Goal: Task Accomplishment & Management: Manage account settings

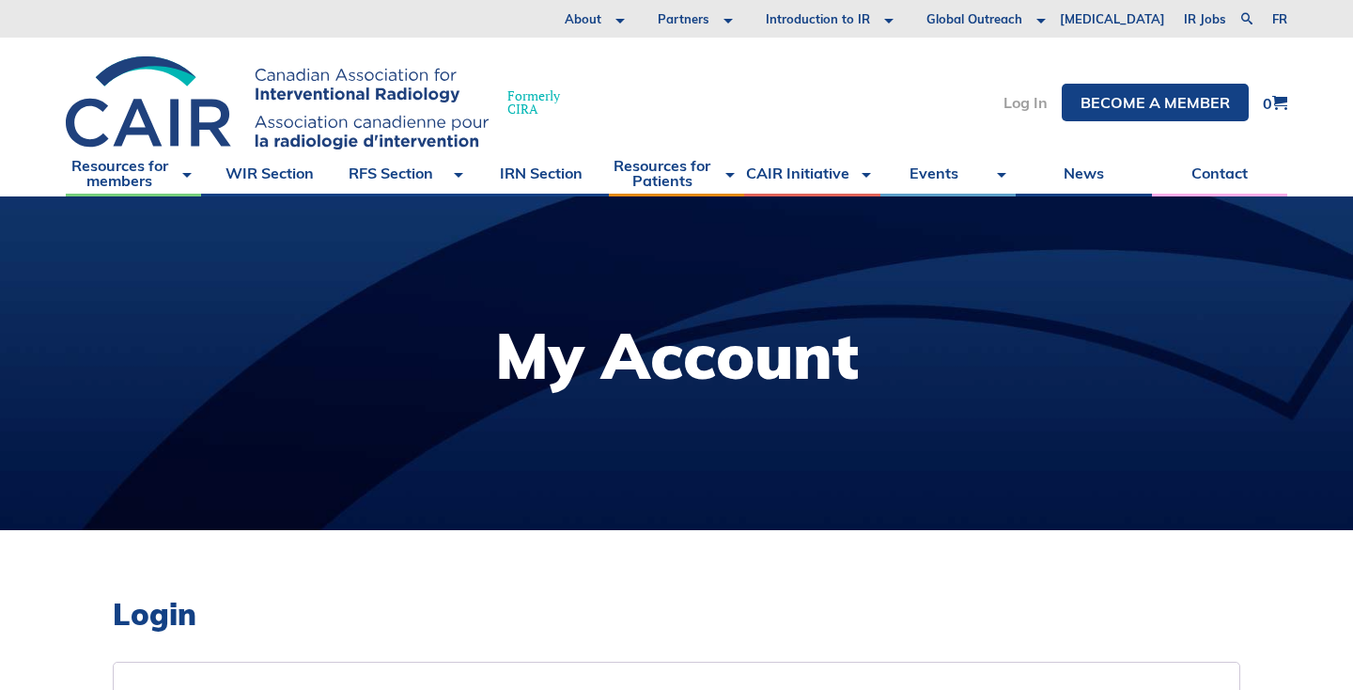
click at [1024, 107] on link "Log In" at bounding box center [1026, 102] width 44 height 15
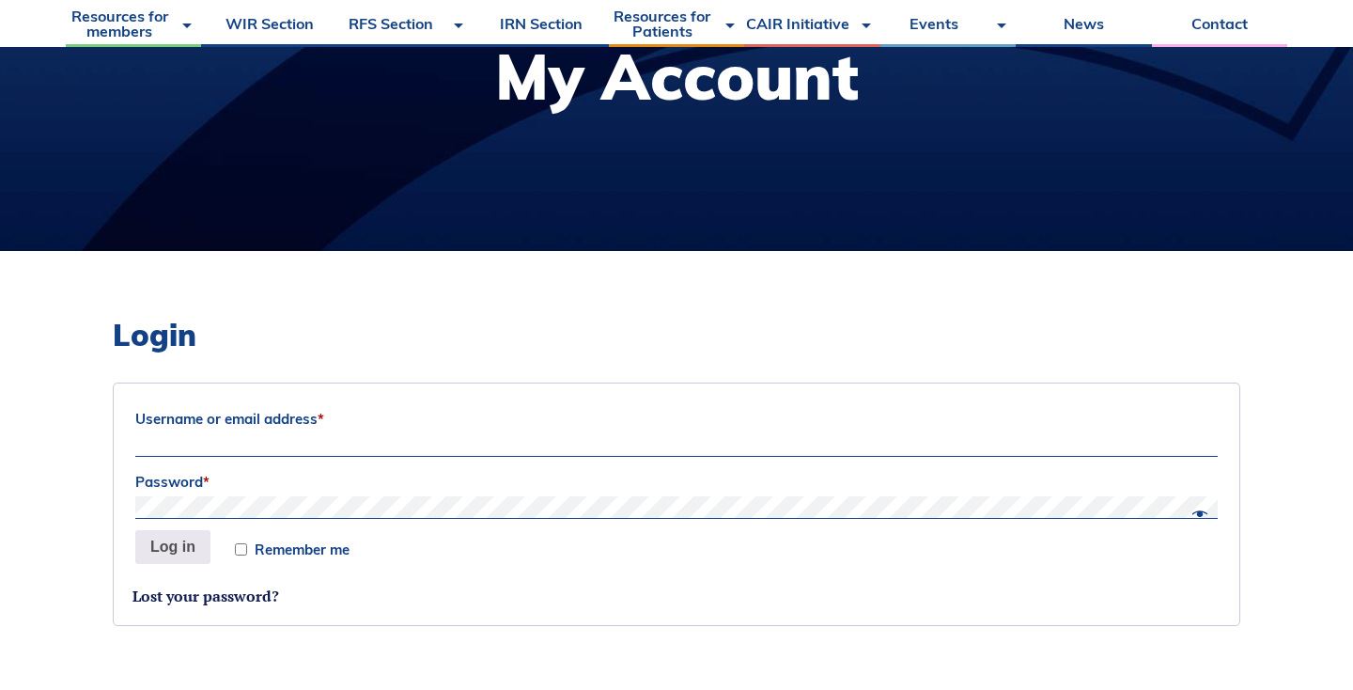
scroll to position [302, 0]
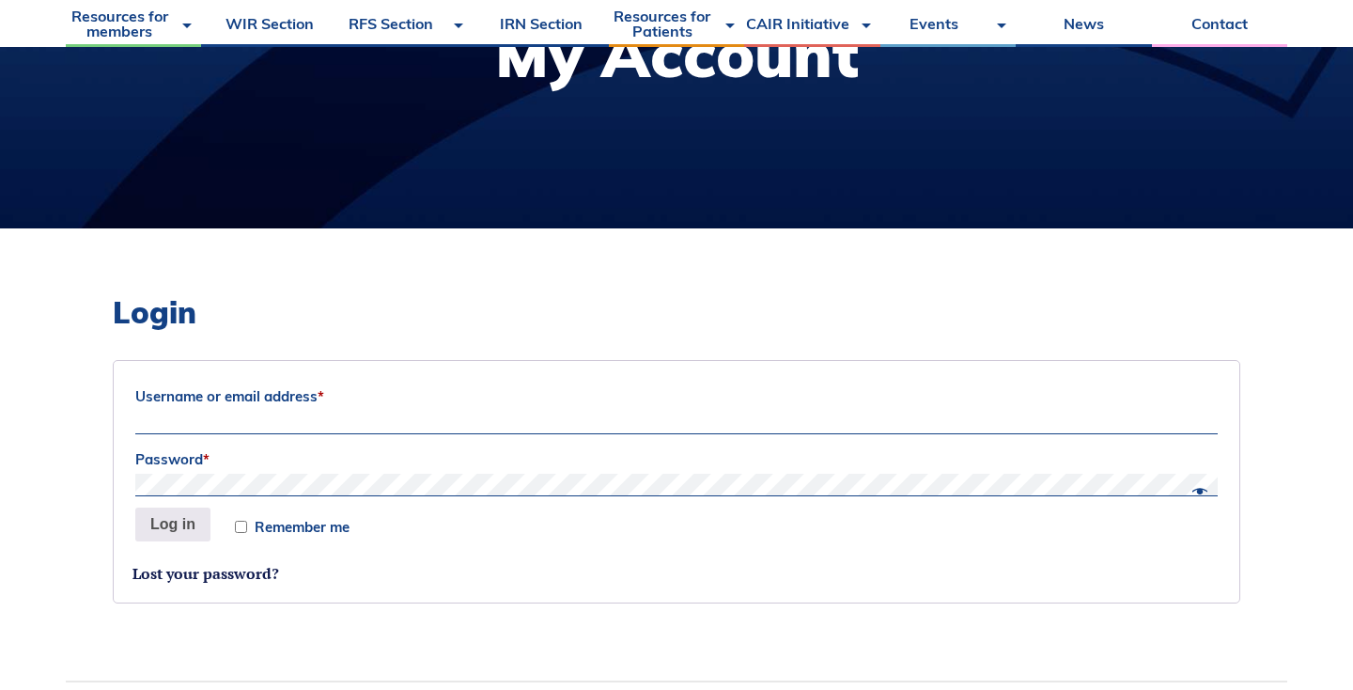
click at [238, 404] on label "Username or email address *" at bounding box center [676, 397] width 1083 height 28
click at [238, 412] on input "Username or email address *" at bounding box center [676, 423] width 1083 height 23
type input "jordan.court@usherbrooke.ca"
click at [172, 523] on button "Log in" at bounding box center [172, 525] width 75 height 34
click at [177, 508] on button "Log in" at bounding box center [172, 525] width 75 height 34
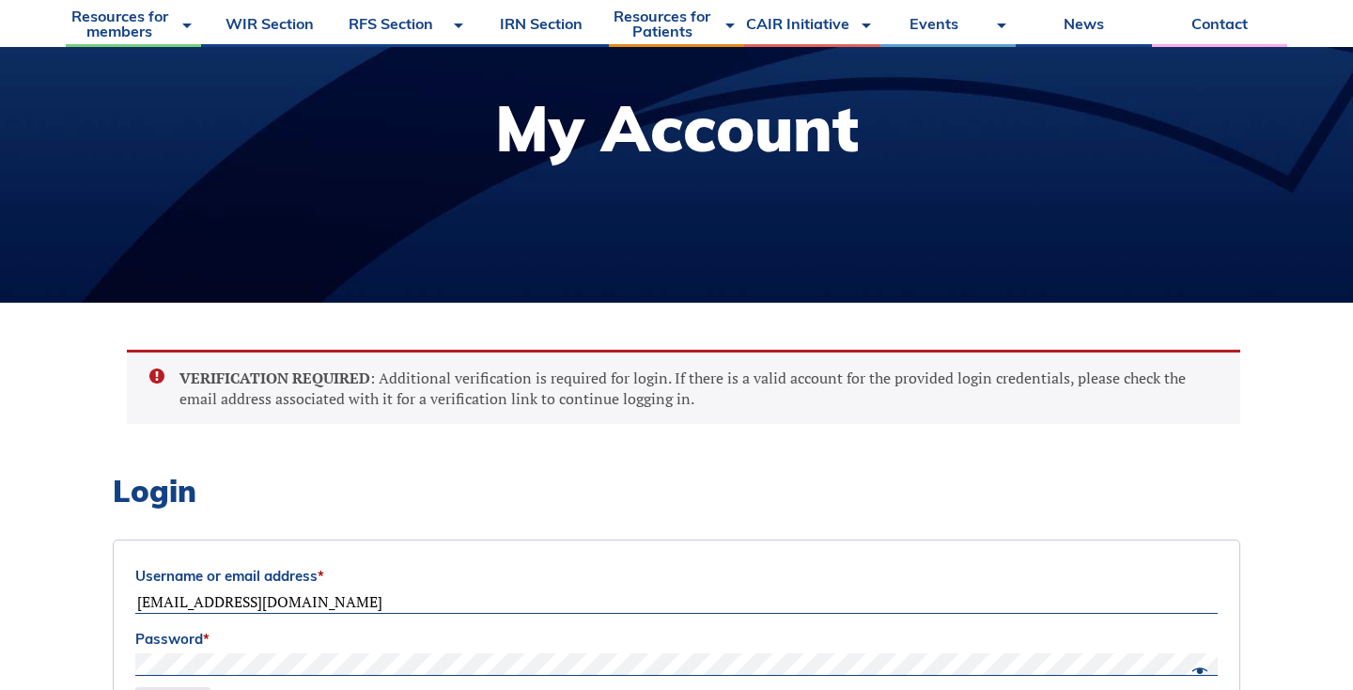
scroll to position [405, 0]
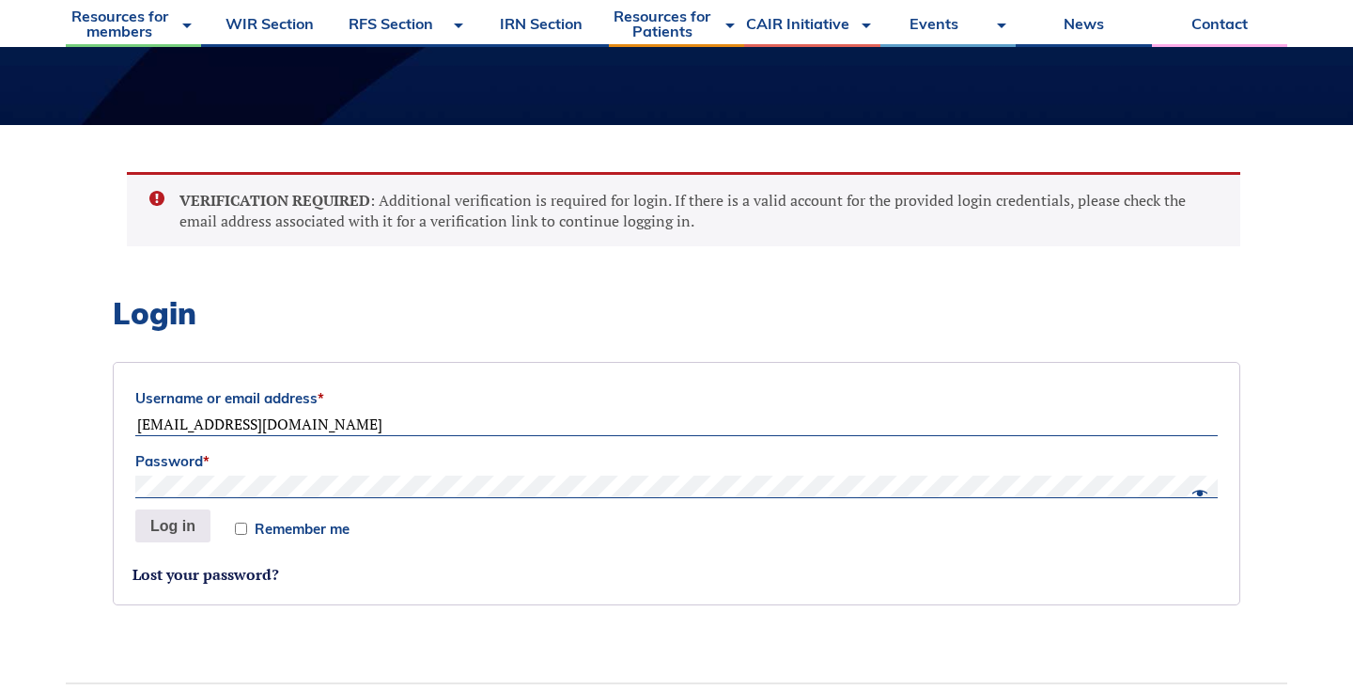
drag, startPoint x: 343, startPoint y: 422, endPoint x: 73, endPoint y: 415, distance: 269.8
type input "jordan.court77@gmail.com"
click at [180, 528] on button "Log in" at bounding box center [172, 526] width 75 height 34
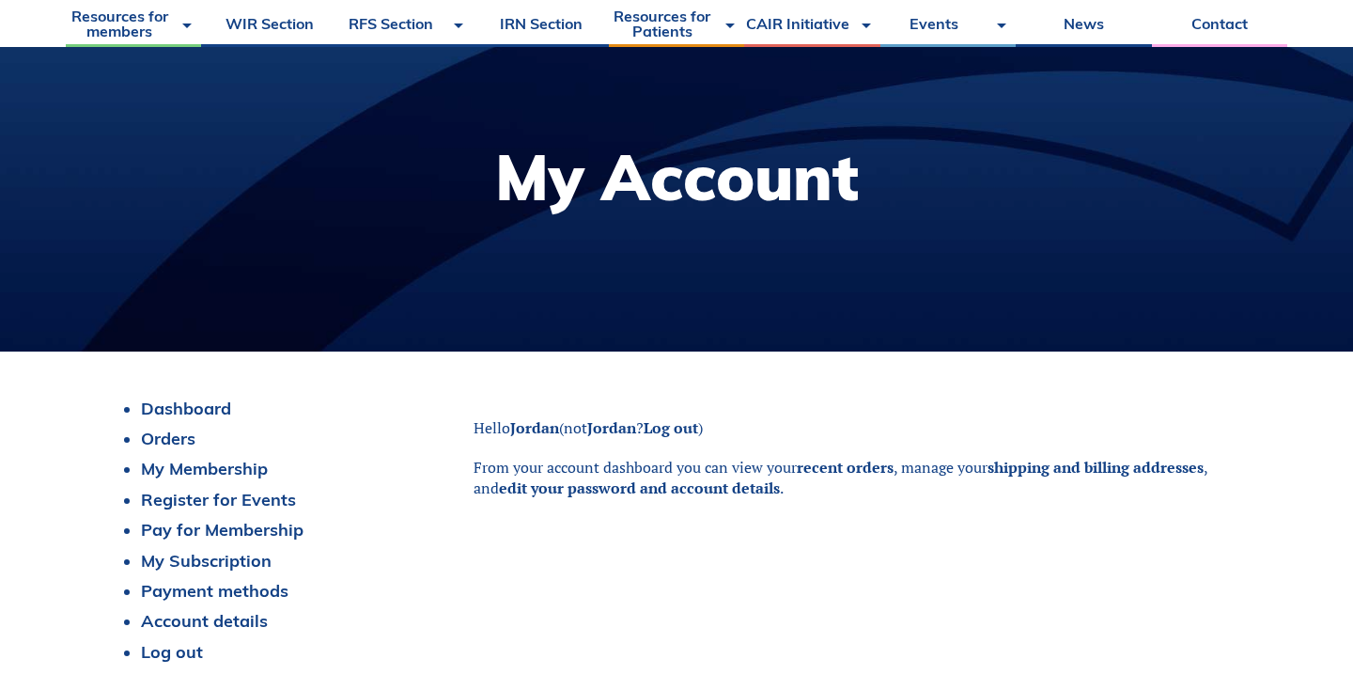
scroll to position [190, 0]
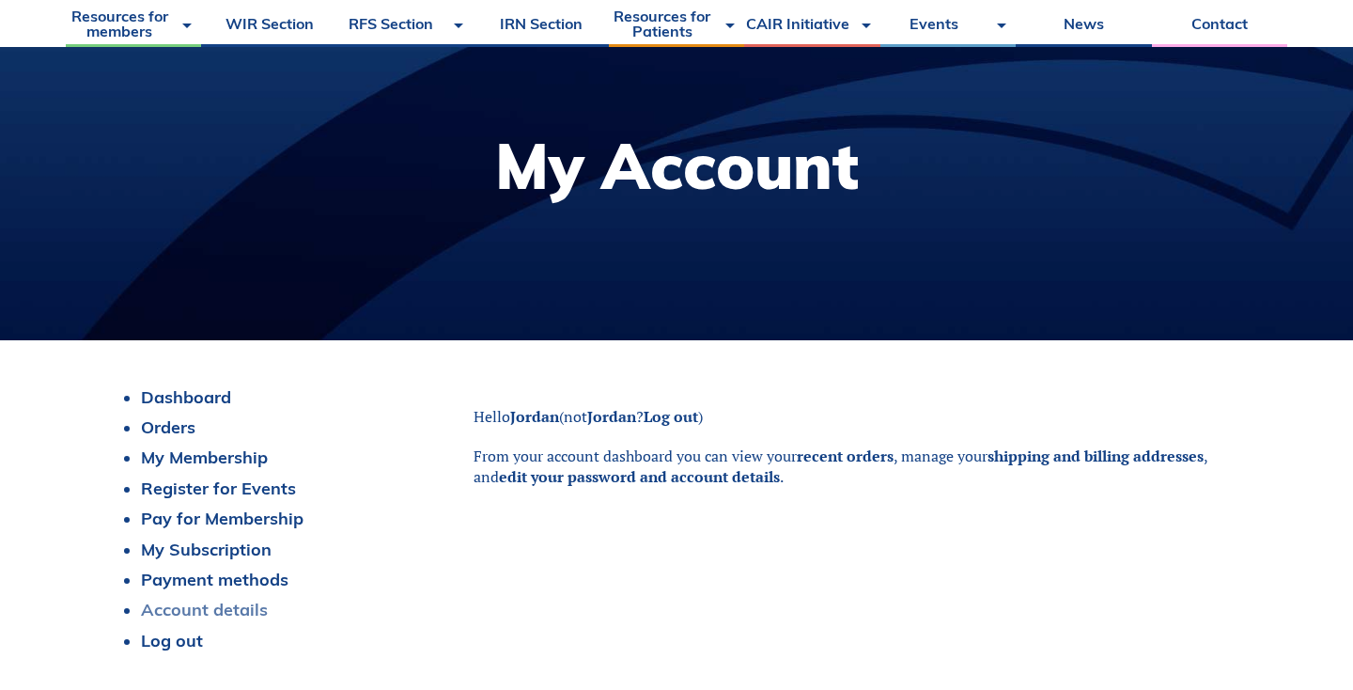
click at [225, 608] on link "Account details" at bounding box center [204, 610] width 127 height 22
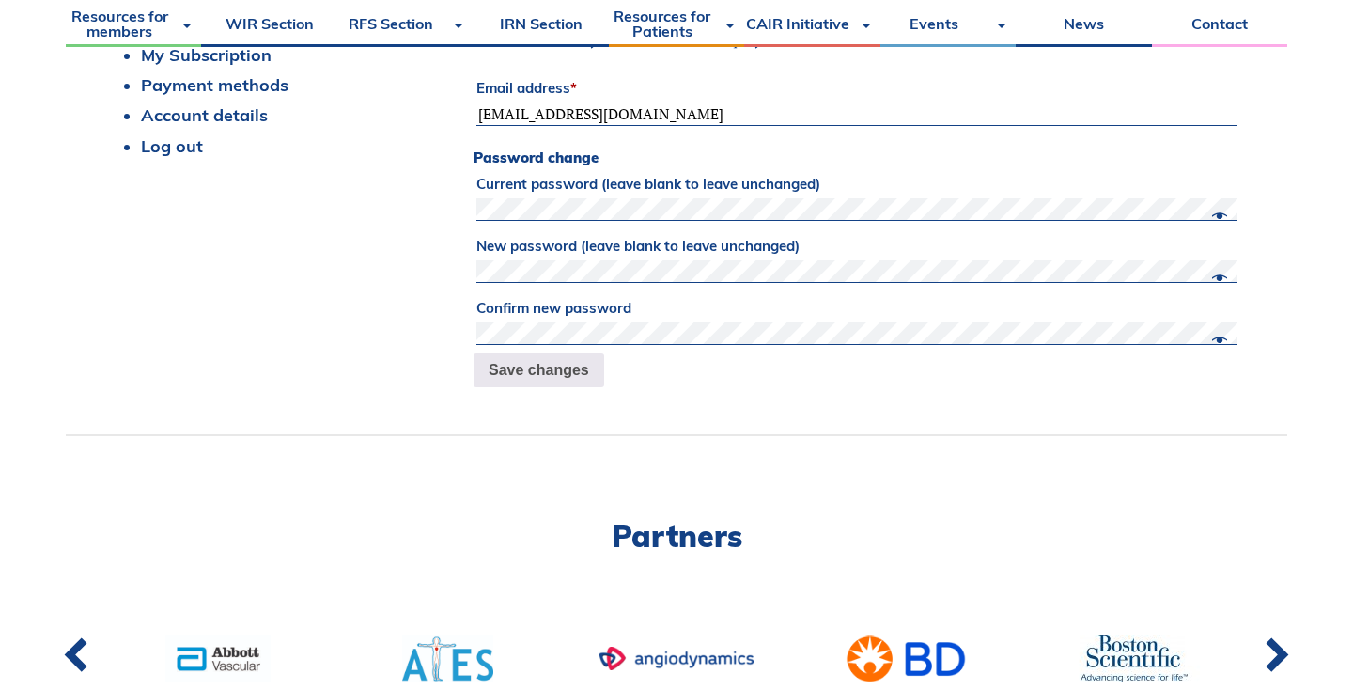
scroll to position [343, 0]
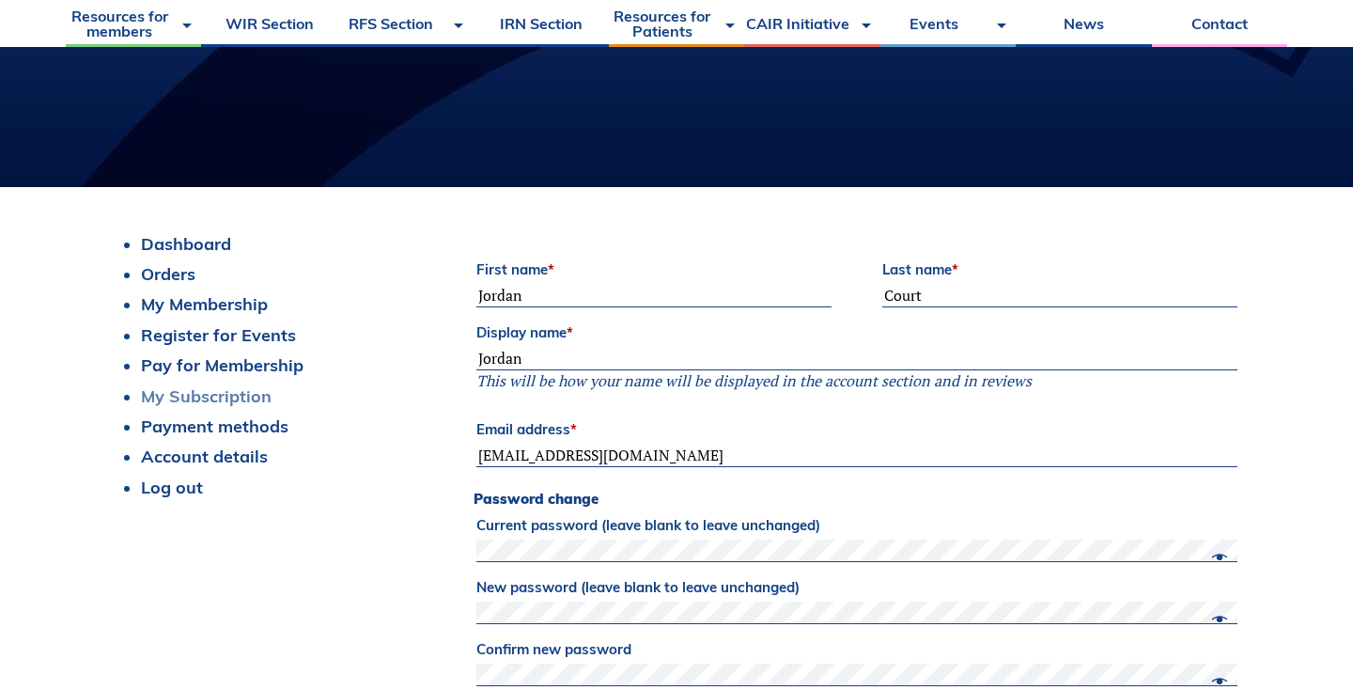
click at [208, 393] on link "My Subscription" at bounding box center [206, 396] width 131 height 22
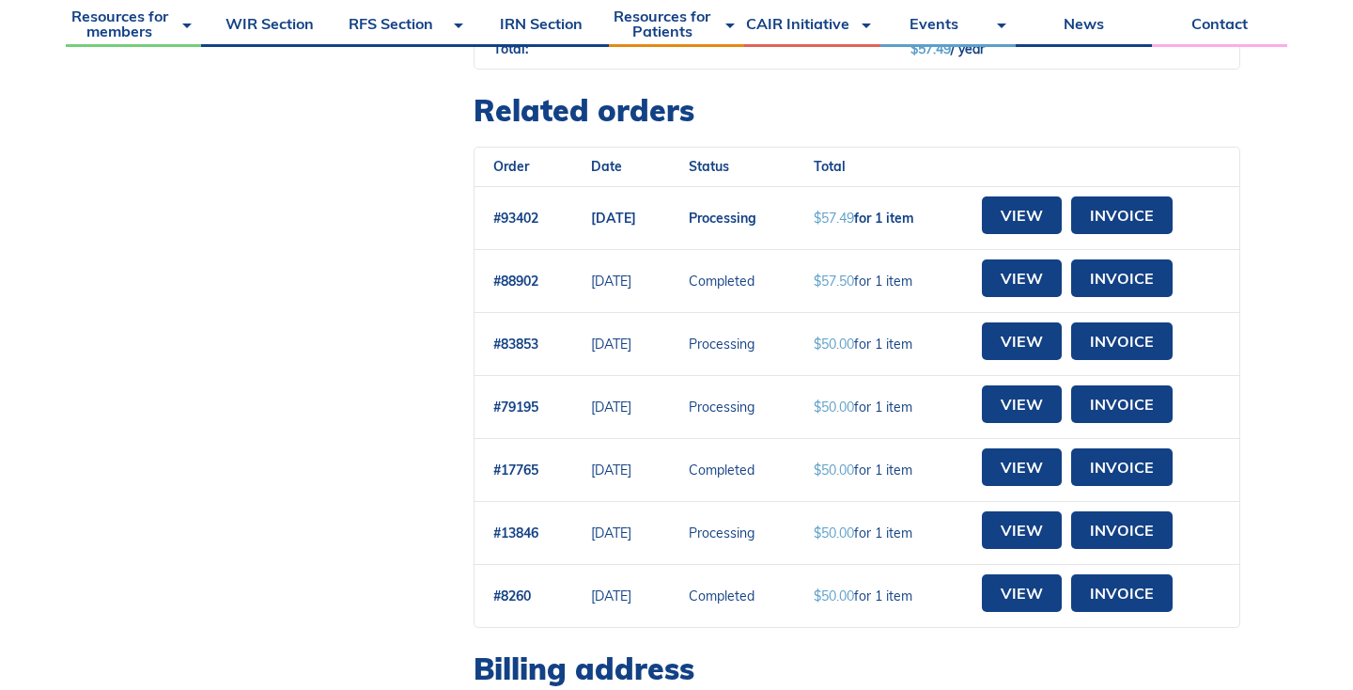
scroll to position [310, 0]
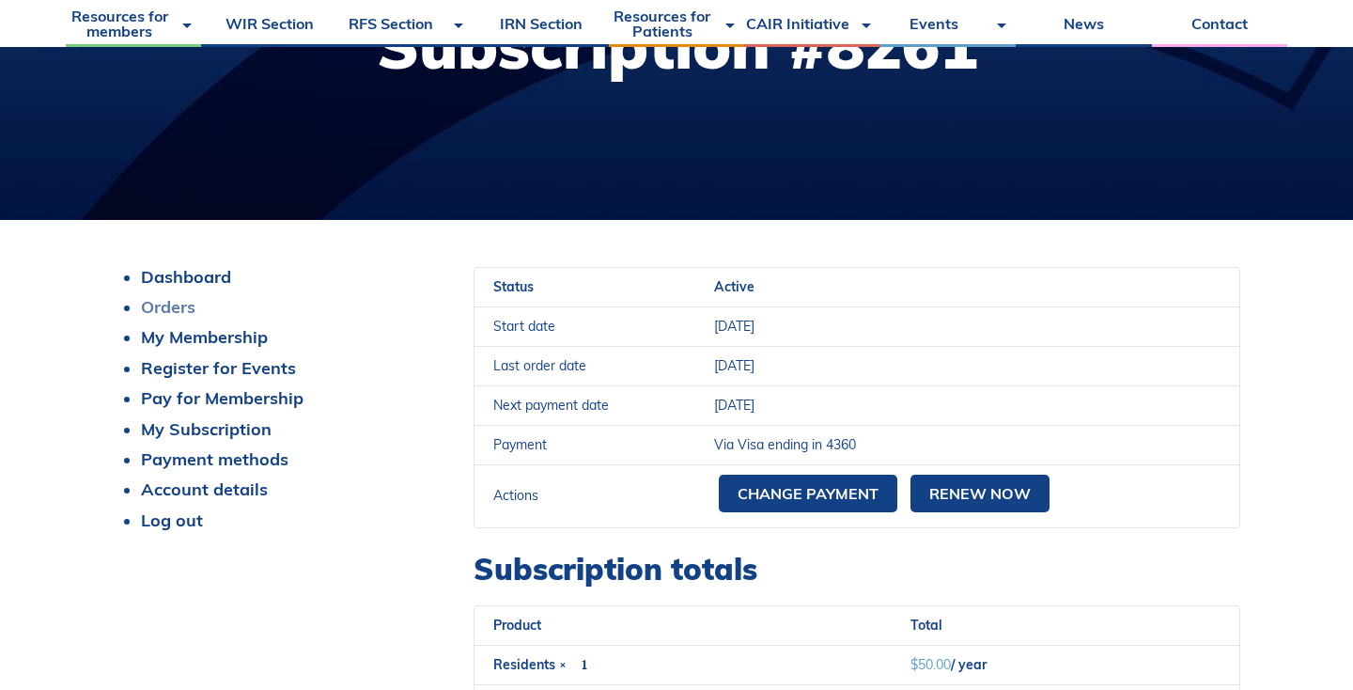
click at [181, 311] on link "Orders" at bounding box center [168, 307] width 55 height 22
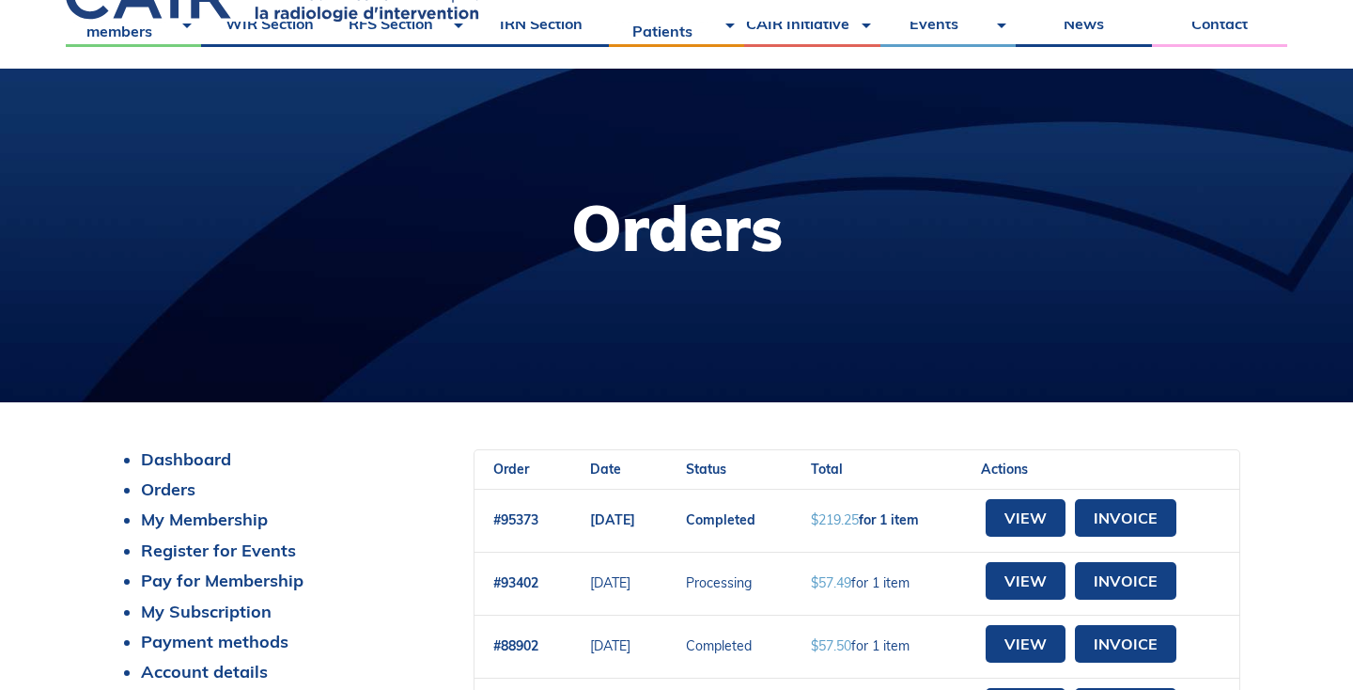
scroll to position [130, 0]
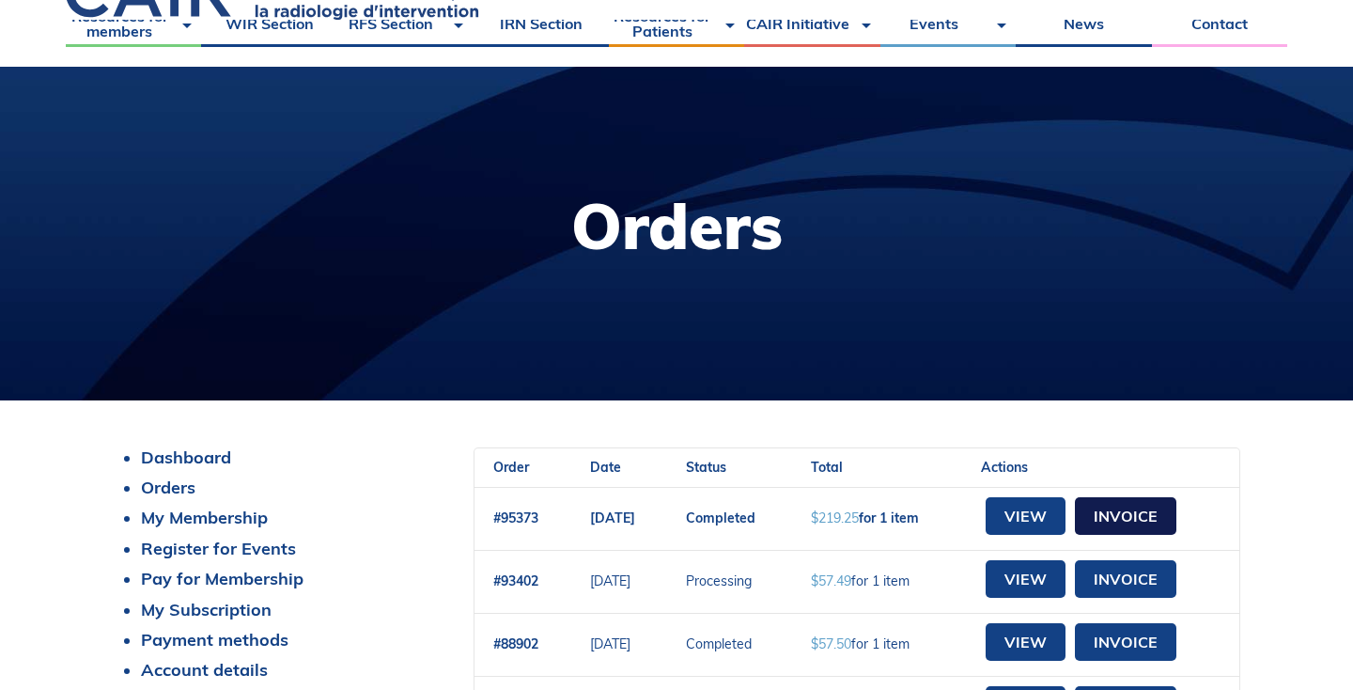
click at [1149, 523] on link "Invoice" at bounding box center [1126, 516] width 102 height 38
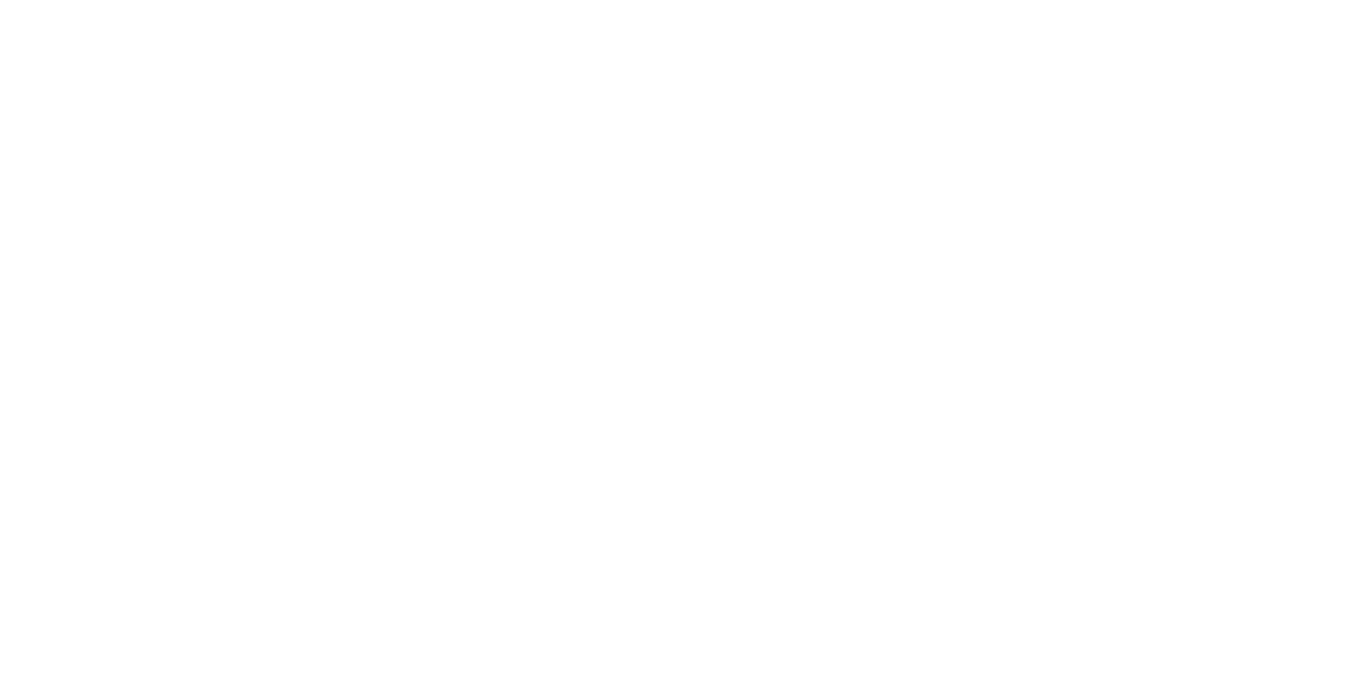
scroll to position [130, 0]
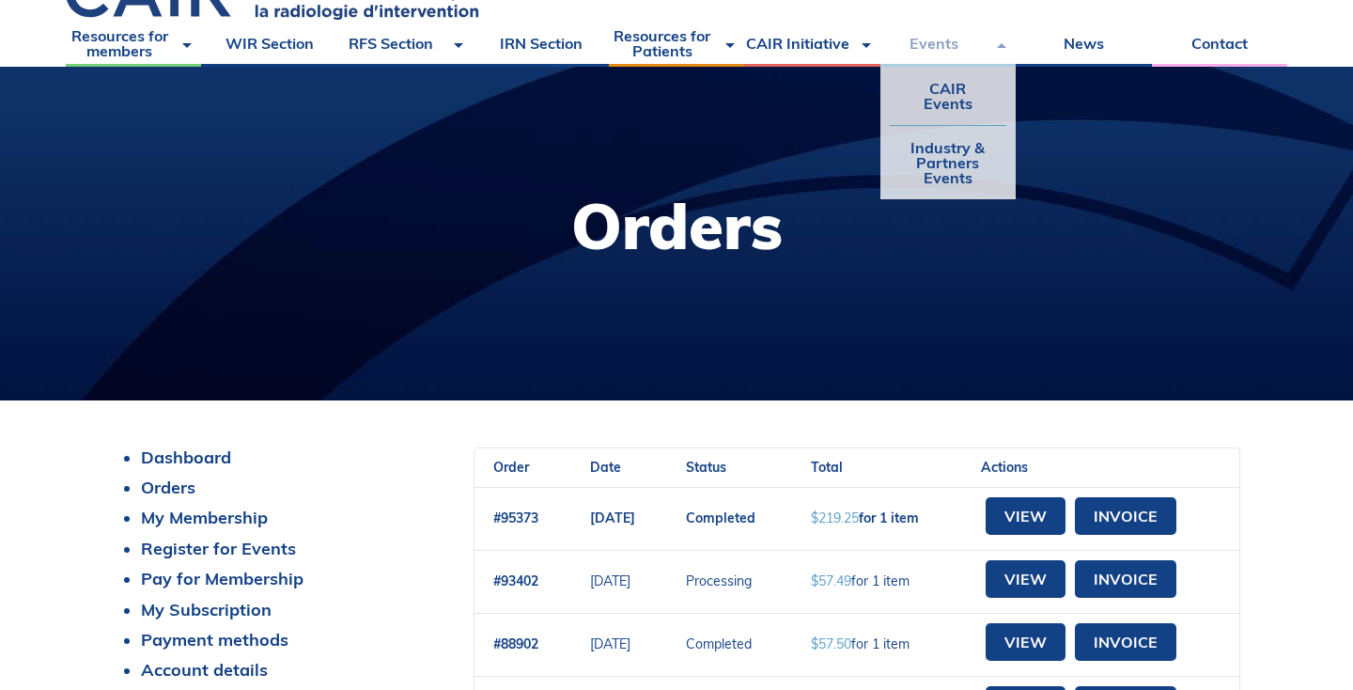
click at [941, 41] on link "Events" at bounding box center [948, 43] width 135 height 47
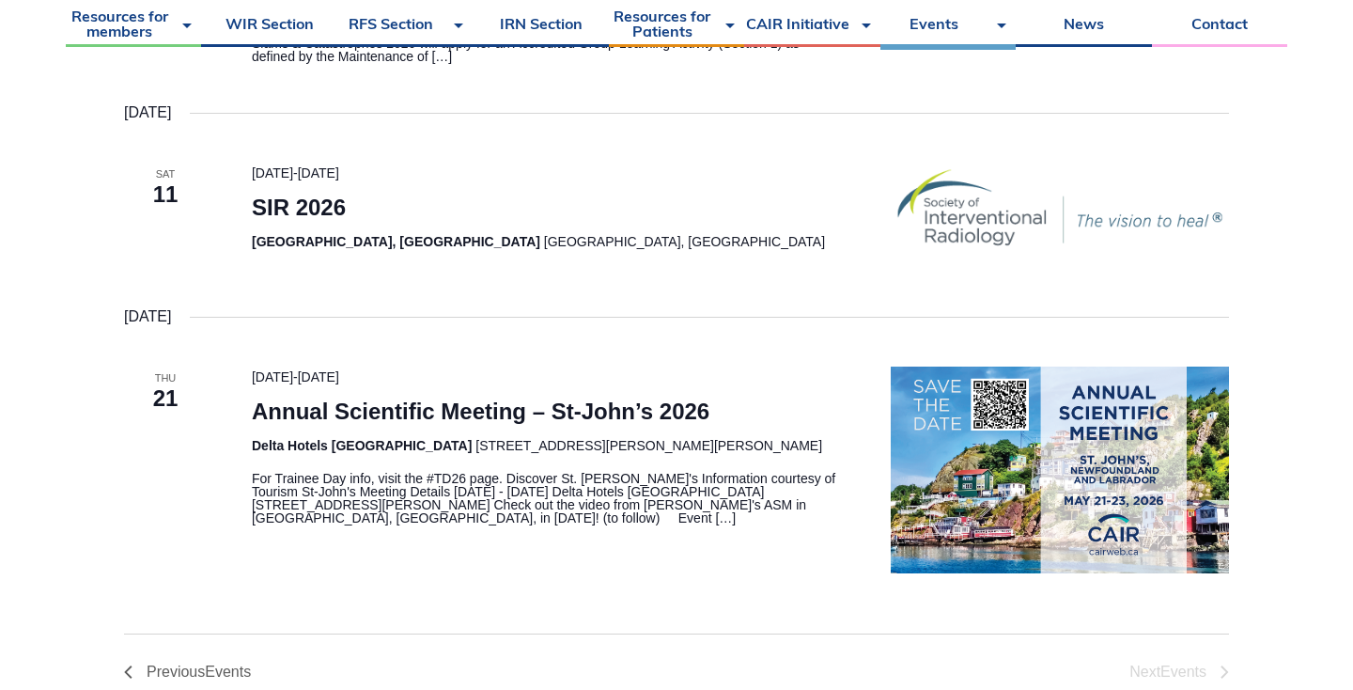
scroll to position [609, 0]
